Goal: Communication & Community: Answer question/provide support

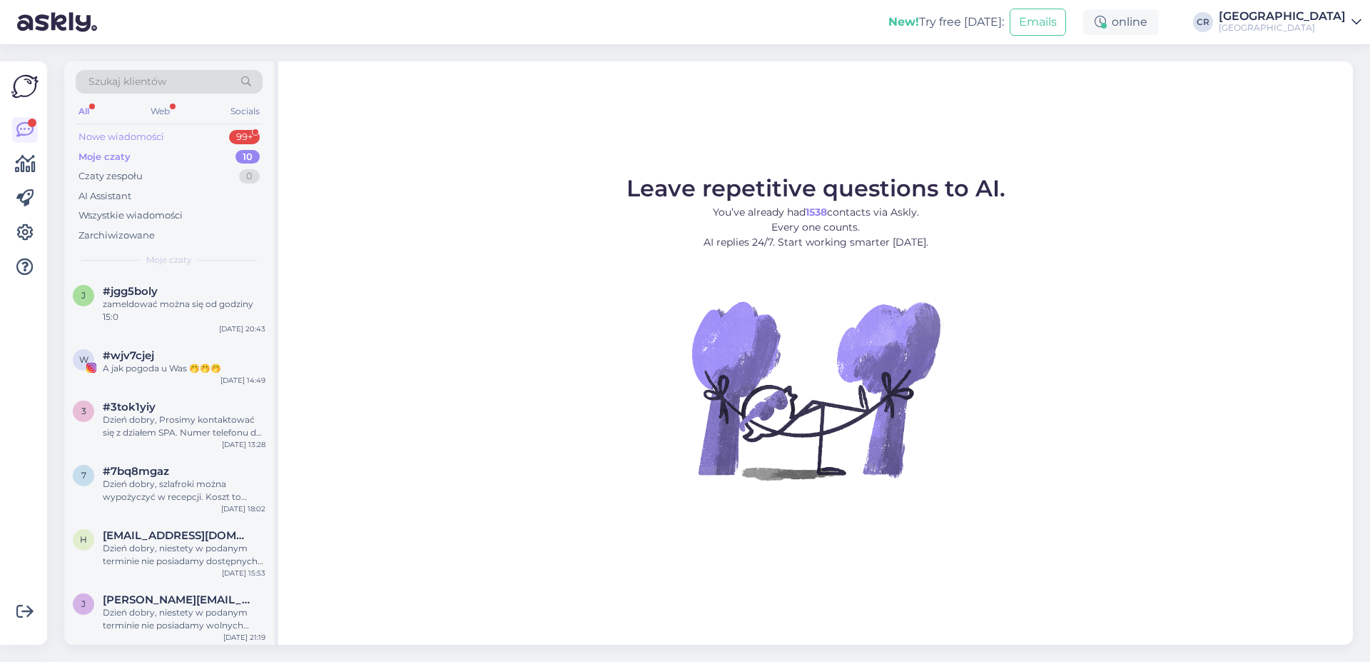
click at [169, 135] on div "Nowe wiadomości 99+" at bounding box center [169, 137] width 187 height 20
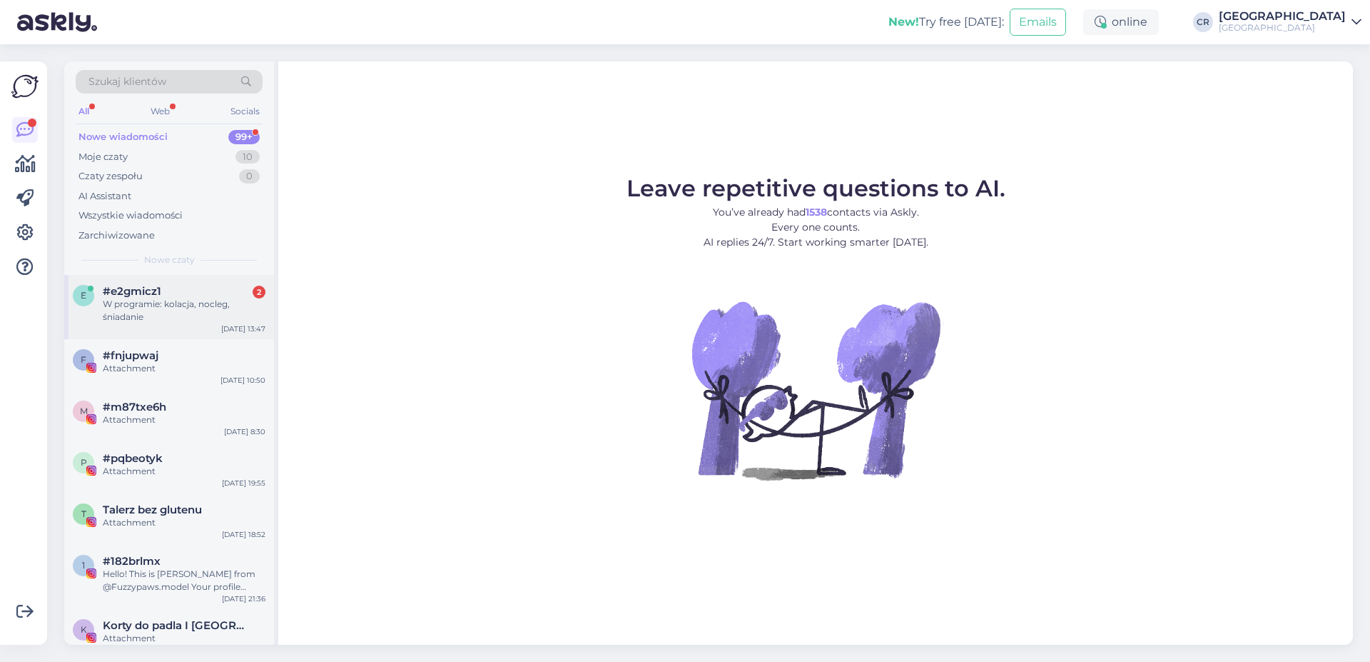
click at [187, 325] on div "e #e2gmicz1 2 W programie: kolacja, nocleg, śniadanie [DATE] 13:47" at bounding box center [169, 307] width 210 height 64
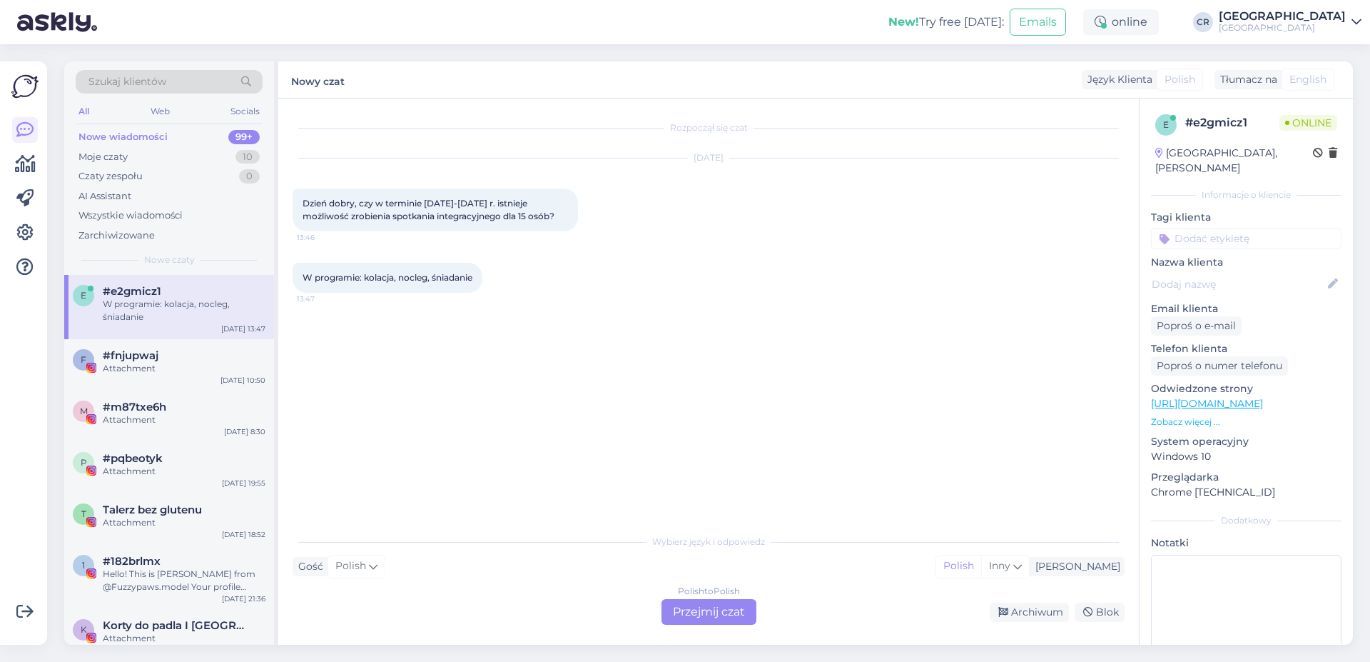
click at [687, 604] on div "Polish to Polish Przejmij czat" at bounding box center [709, 612] width 95 height 26
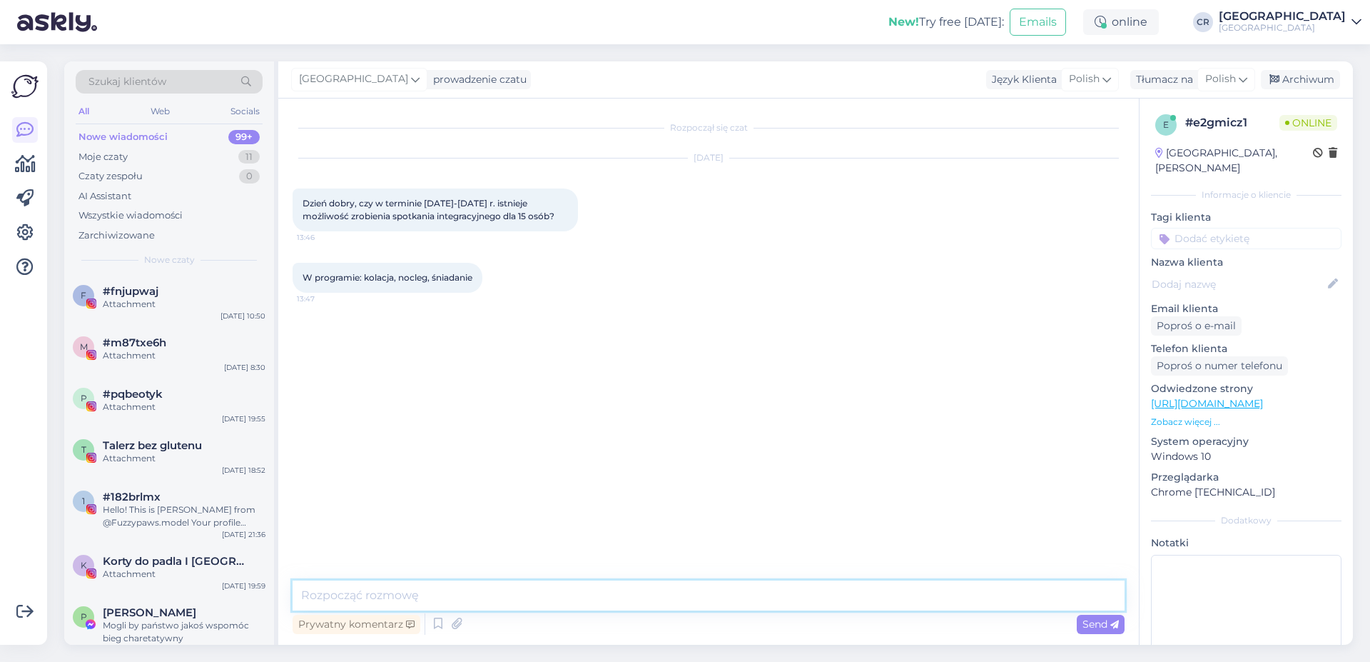
click at [354, 587] on textarea at bounding box center [709, 595] width 832 height 30
click at [674, 590] on textarea "Dzień dobry, prosimy o bezpośredni mailowy kontakt: [EMAIL_ADDRESS][DOMAIN_NAME]" at bounding box center [709, 595] width 832 height 30
click at [764, 578] on div "Rozpoczął się czat [DATE] Dzień dobry, czy w terminie [DATE]-[DATE] r. istnieje…" at bounding box center [708, 371] width 861 height 546
click at [744, 594] on textarea "Dzień dobry, prosimy o bezpośredni mailowy kontakt: [EMAIL_ADDRESS][DOMAIN_NAME]" at bounding box center [709, 595] width 832 height 30
click at [608, 602] on textarea "Dzień dobry, prosimy o bezpośredni mailowy kontakt: [EMAIL_ADDRESS][DOMAIN_NAME…" at bounding box center [709, 595] width 832 height 30
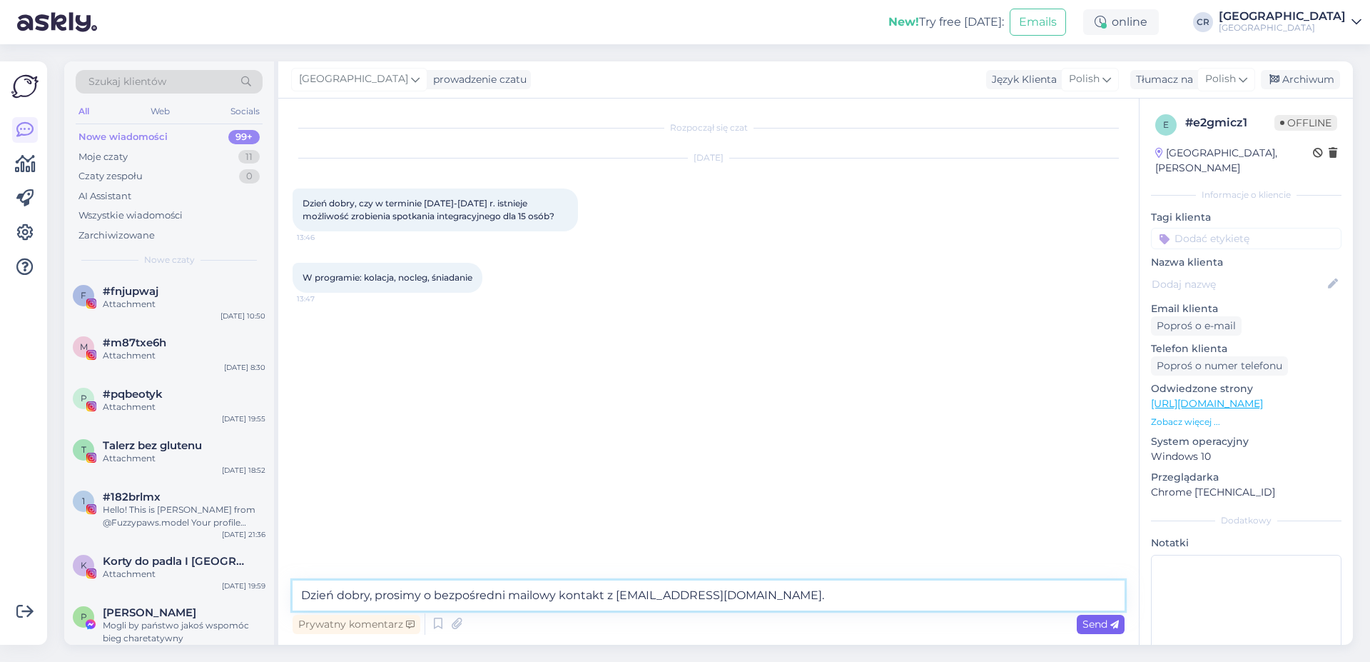
type textarea "Dzień dobry, prosimy o bezpośredni mailowy kontakt z [EMAIL_ADDRESS][DOMAIN_NAM…"
click at [1087, 618] on span "Send" at bounding box center [1101, 623] width 36 height 13
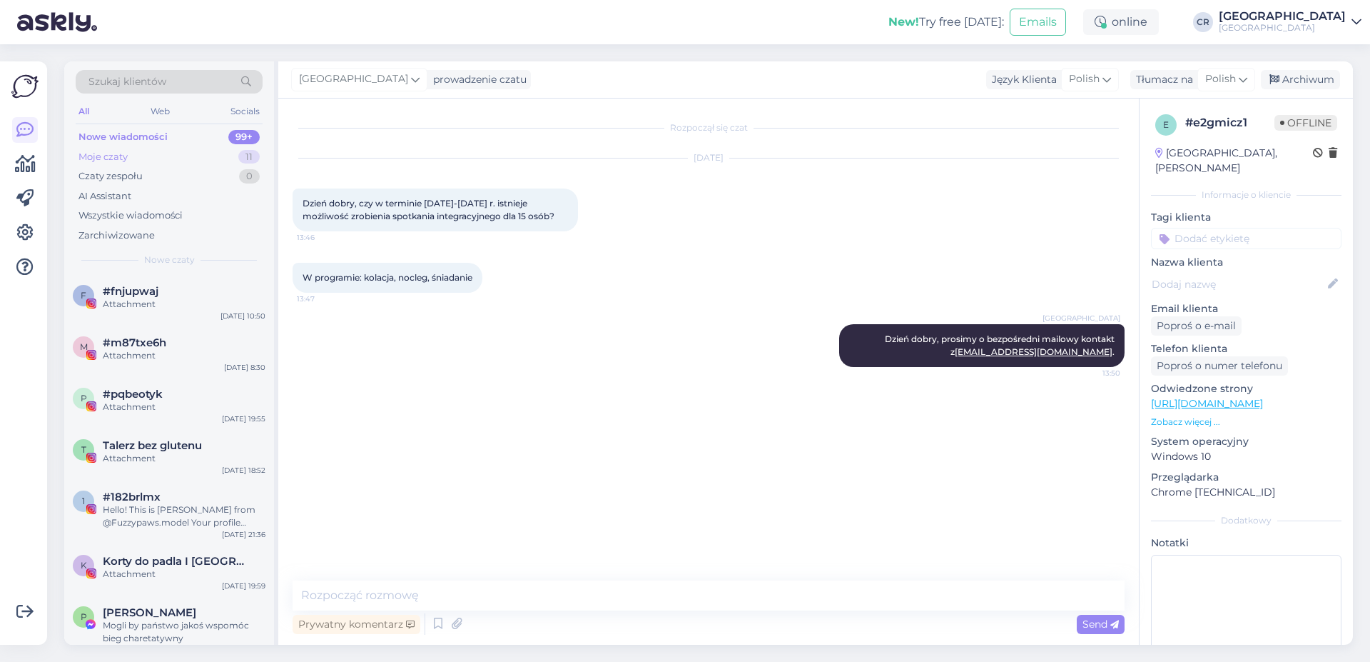
click at [163, 160] on div "Moje czaty 11" at bounding box center [169, 157] width 187 height 20
